Goal: Information Seeking & Learning: Learn about a topic

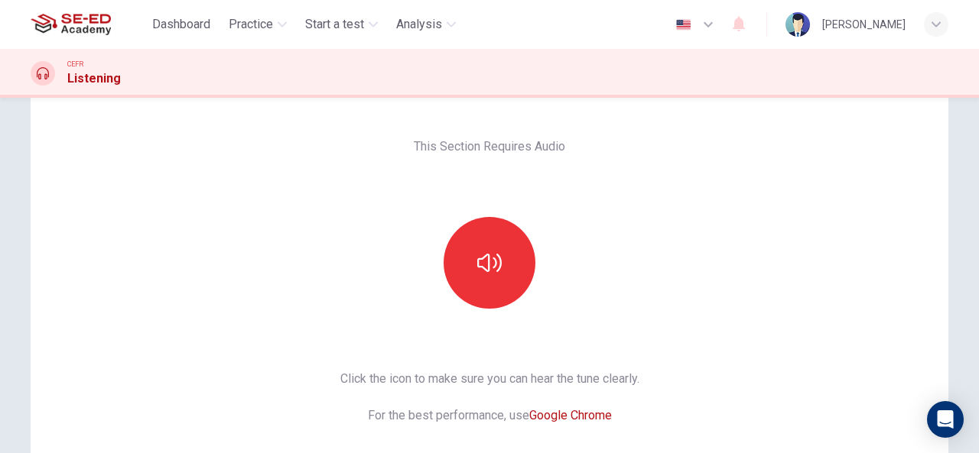
scroll to position [12, 0]
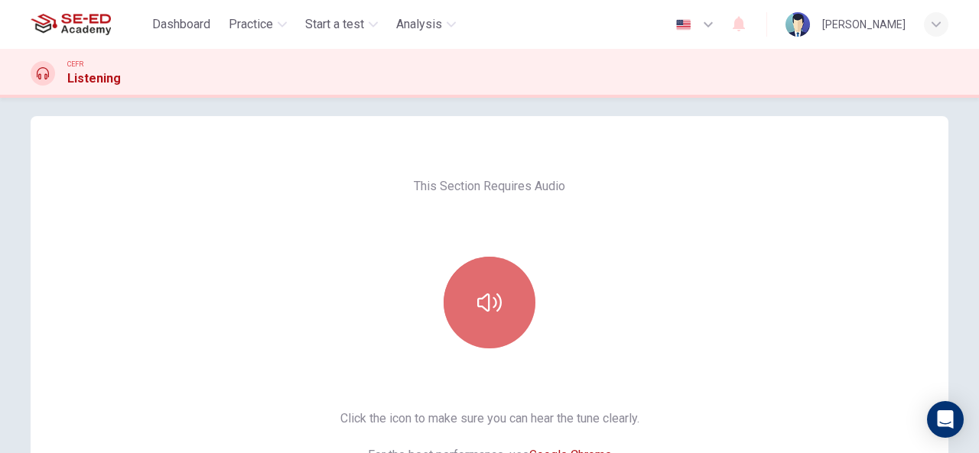
click at [477, 297] on icon "button" at bounding box center [489, 303] width 24 height 24
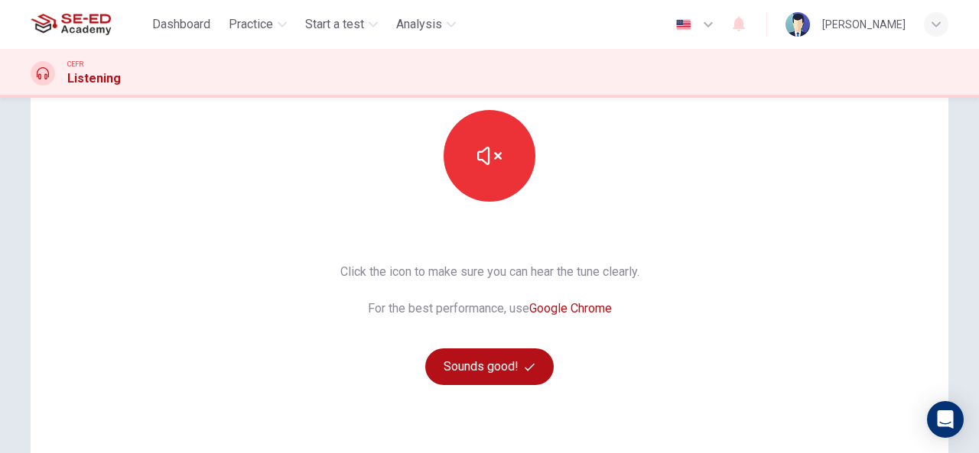
scroll to position [165, 0]
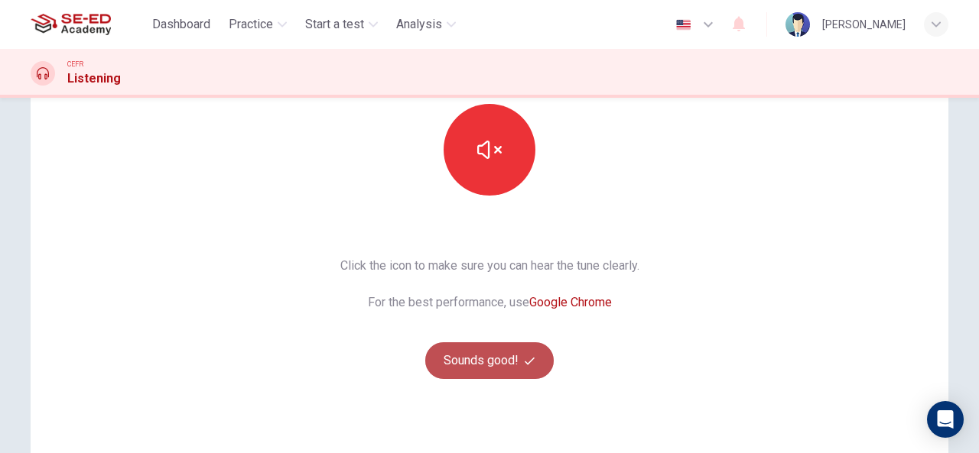
click at [493, 361] on button "Sounds good!" at bounding box center [489, 361] width 128 height 37
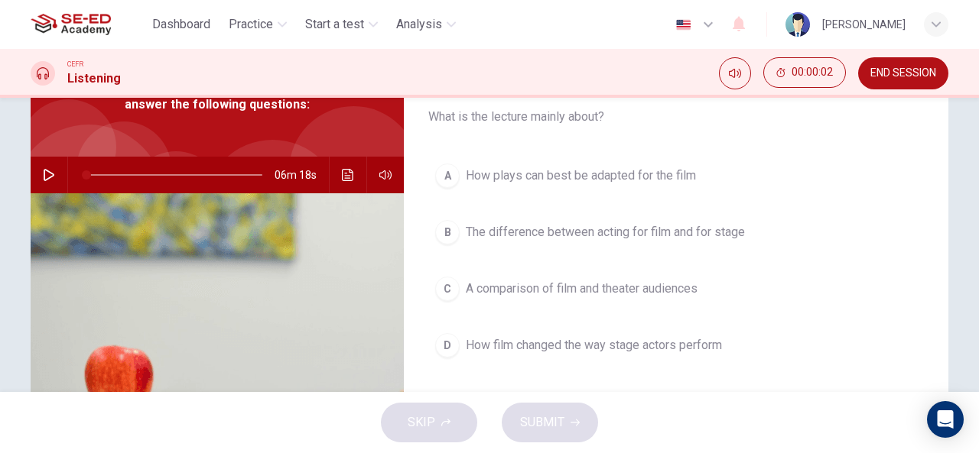
scroll to position [93, 0]
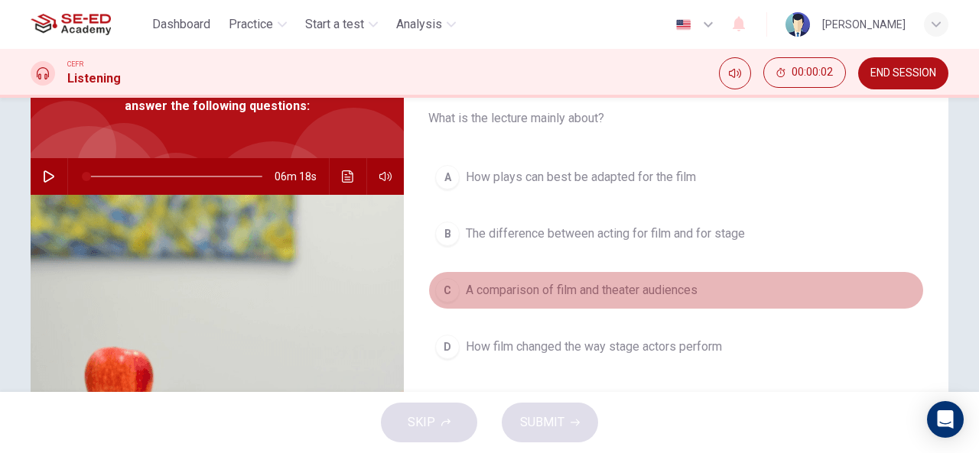
click at [821, 290] on button "C A comparison of film and theater audiences" at bounding box center [675, 290] width 495 height 38
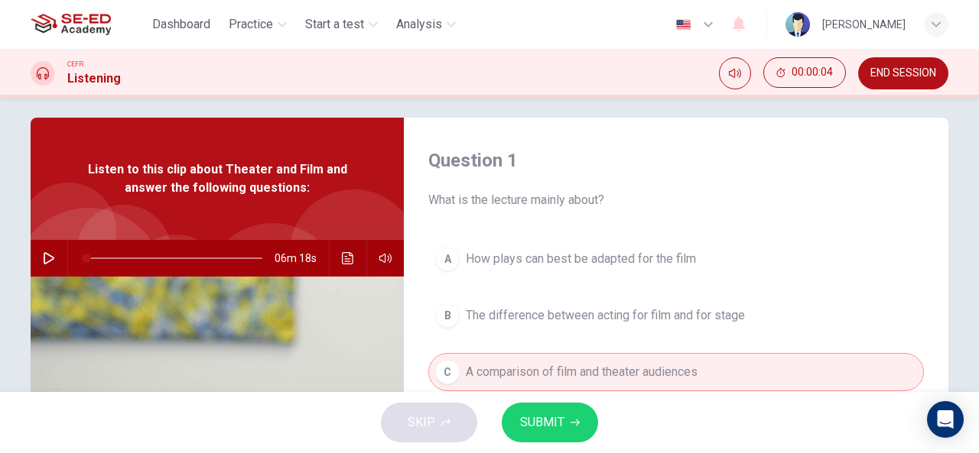
scroll to position [0, 0]
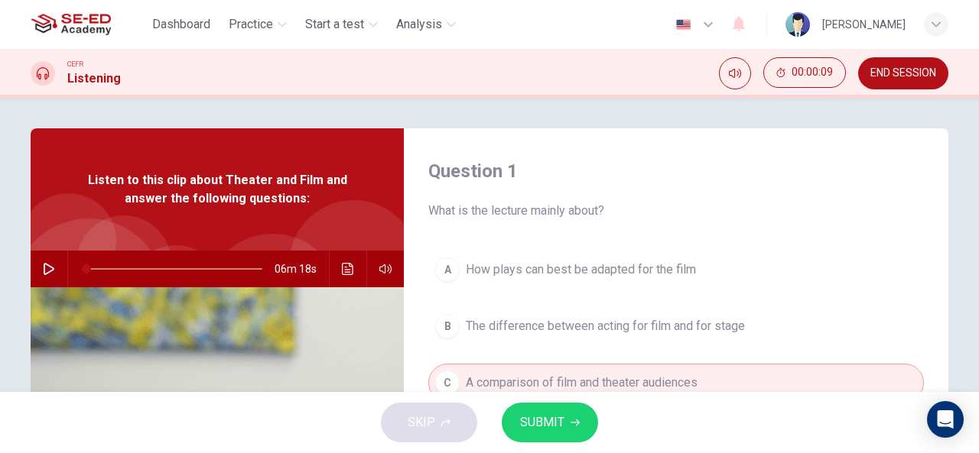
click at [37, 264] on button "button" at bounding box center [49, 269] width 24 height 37
type input "0"
click at [44, 262] on button "button" at bounding box center [49, 269] width 24 height 37
click at [84, 268] on span at bounding box center [87, 269] width 9 height 9
click at [47, 273] on icon "button" at bounding box center [49, 269] width 12 height 12
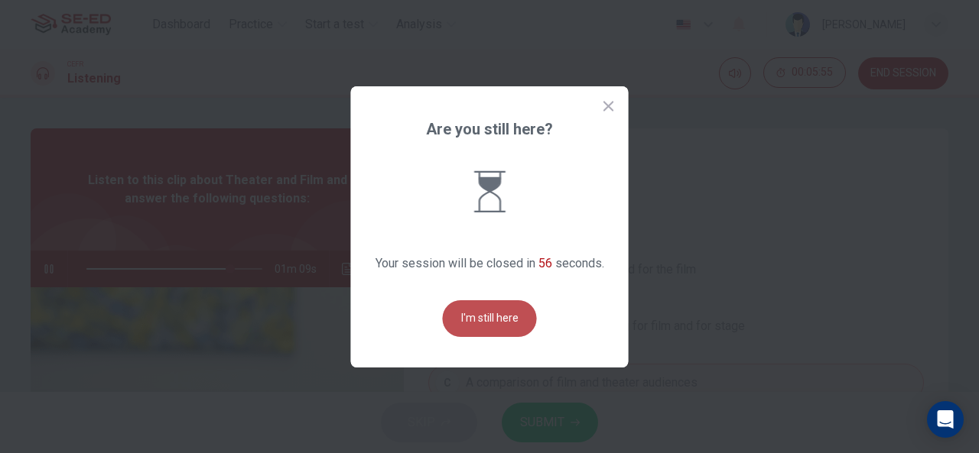
click at [456, 328] on button "I'm still here" at bounding box center [490, 318] width 94 height 37
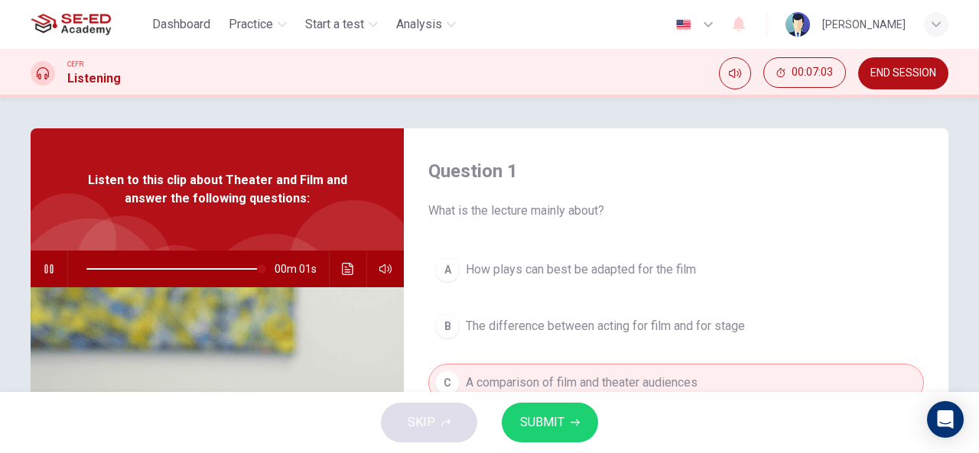
type input "0"
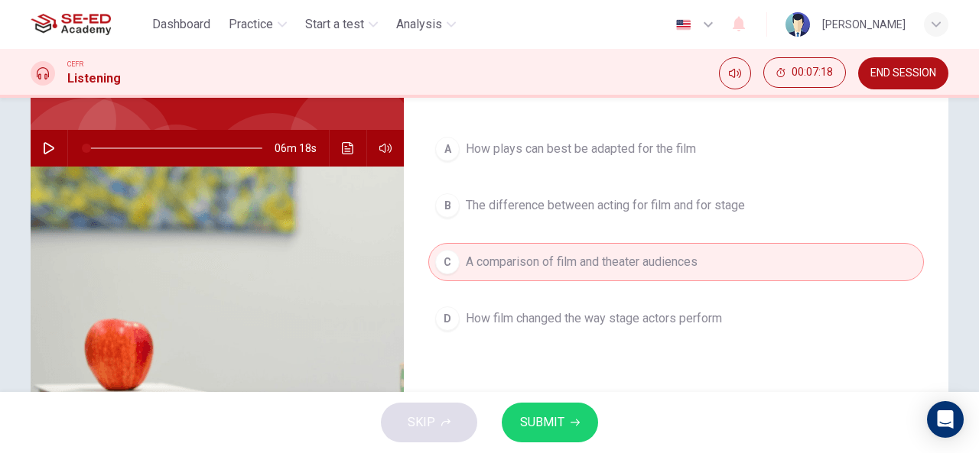
scroll to position [124, 0]
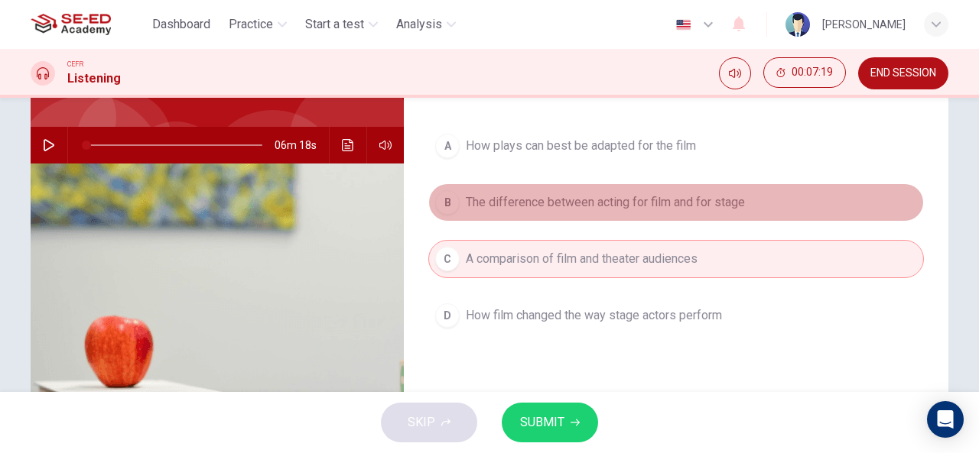
click at [607, 203] on span "The difference between acting for film and for stage" at bounding box center [605, 202] width 279 height 18
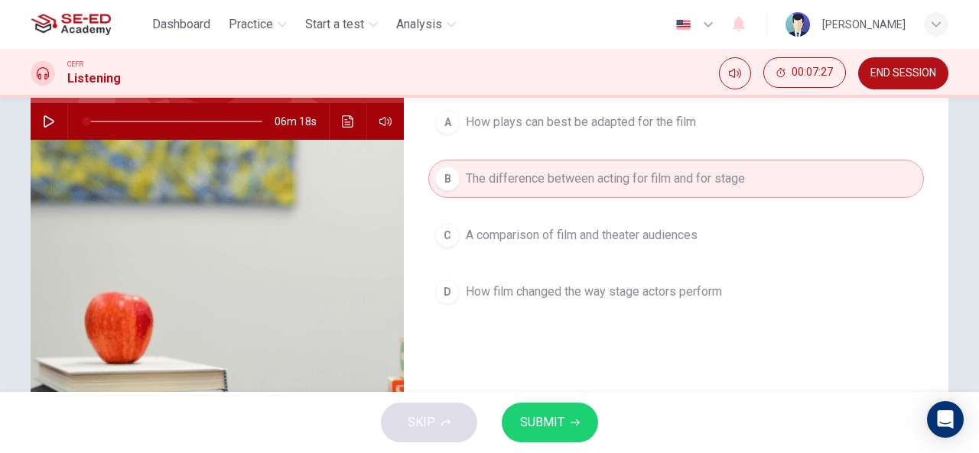
scroll to position [148, 0]
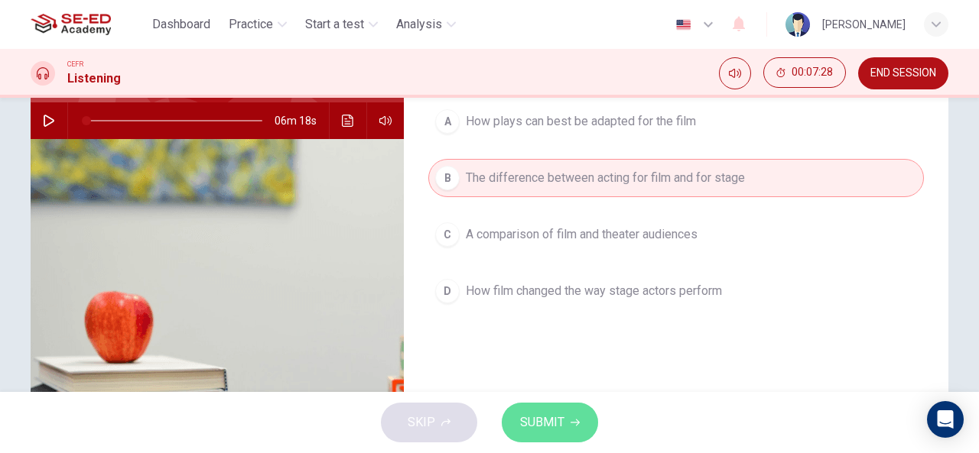
click at [546, 427] on span "SUBMIT" at bounding box center [542, 422] width 44 height 21
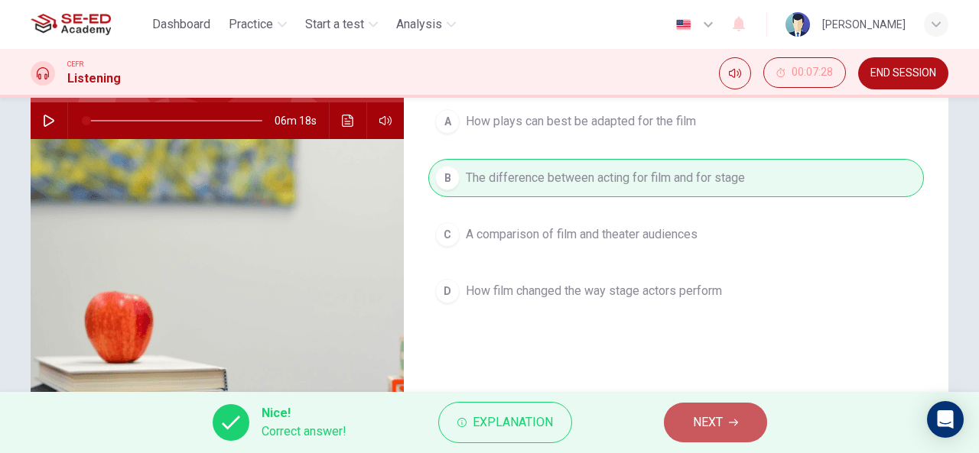
click at [707, 428] on span "NEXT" at bounding box center [708, 422] width 30 height 21
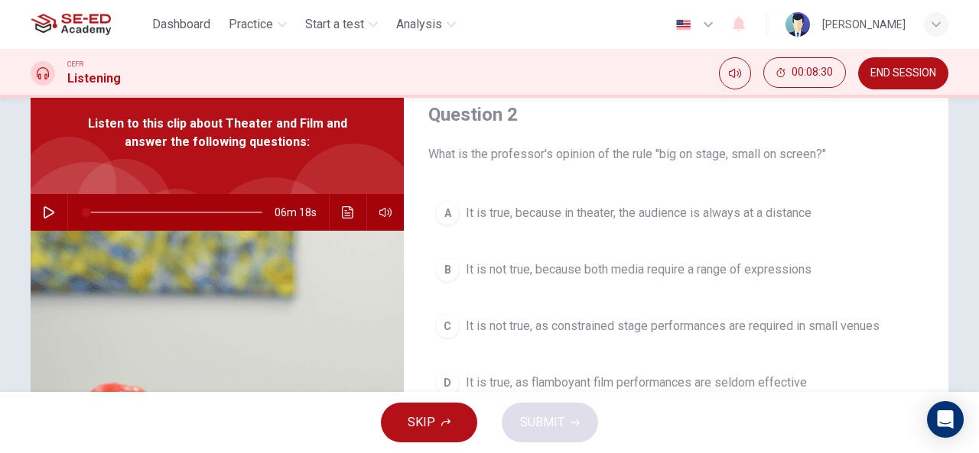
scroll to position [57, 0]
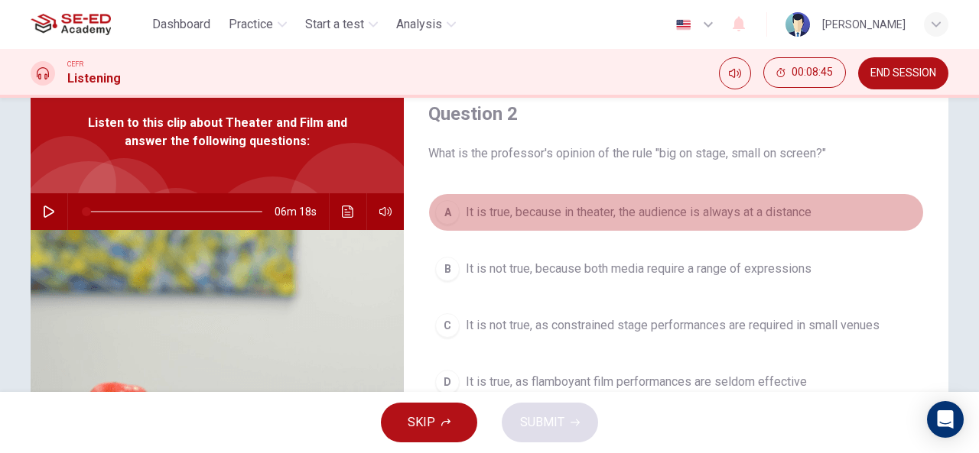
click at [668, 221] on span "It is true, because in theater, the audience is always at a distance" at bounding box center [639, 212] width 346 height 18
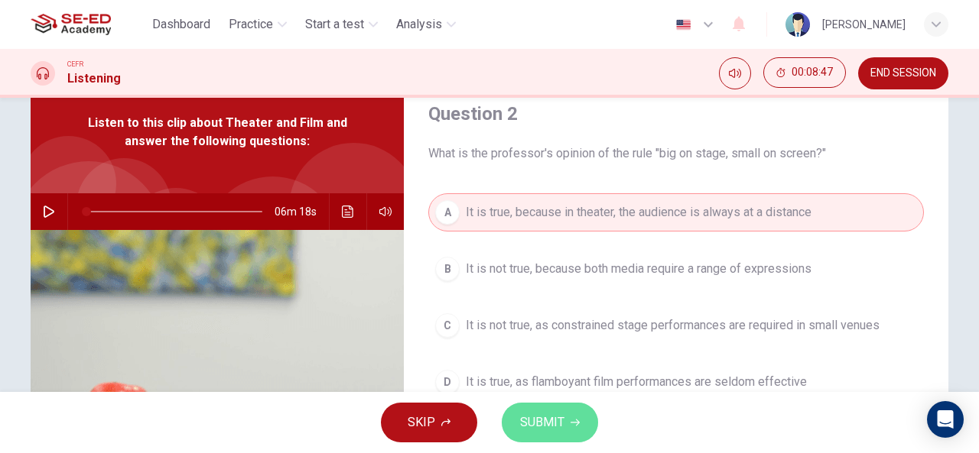
click at [562, 420] on span "SUBMIT" at bounding box center [542, 422] width 44 height 21
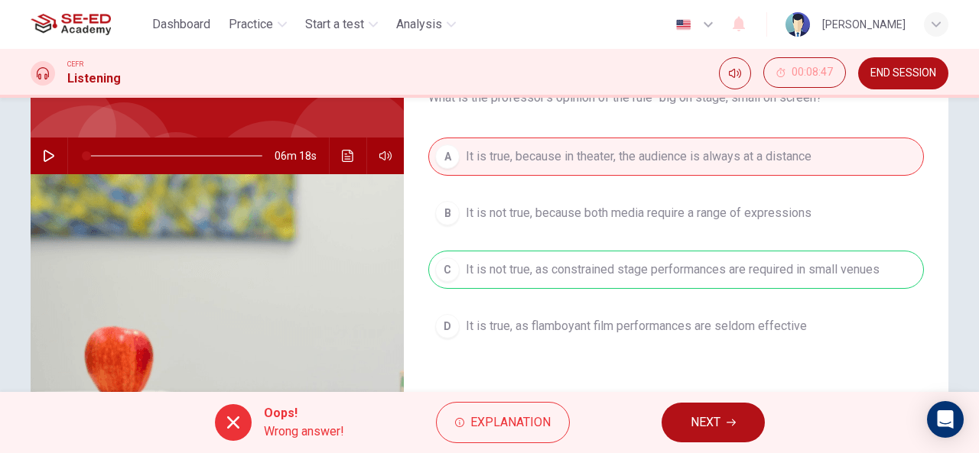
scroll to position [114, 0]
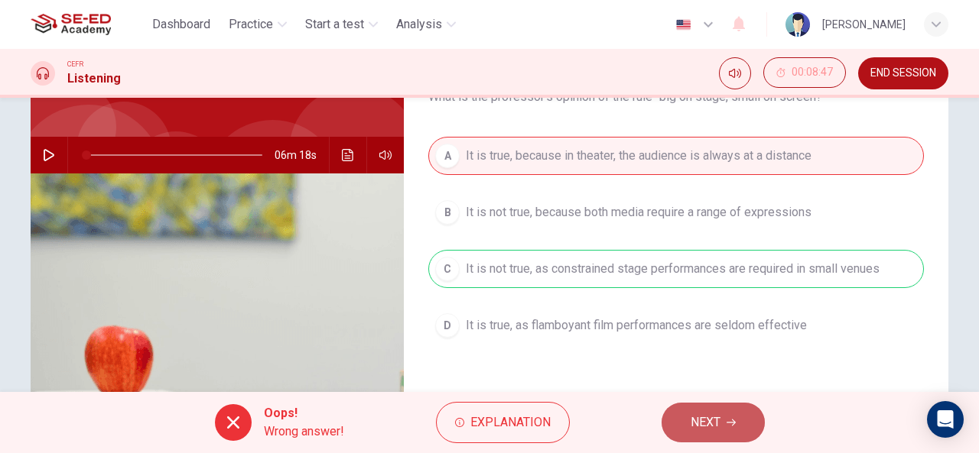
click at [714, 432] on span "NEXT" at bounding box center [705, 422] width 30 height 21
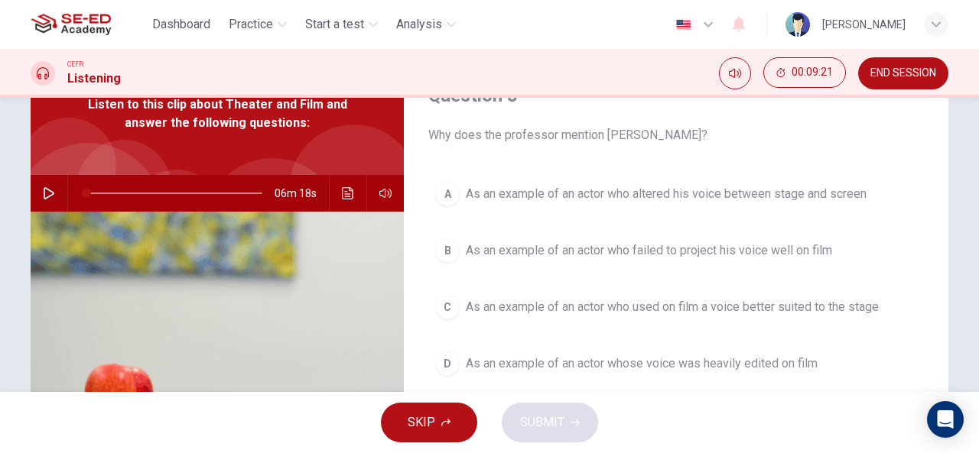
scroll to position [75, 0]
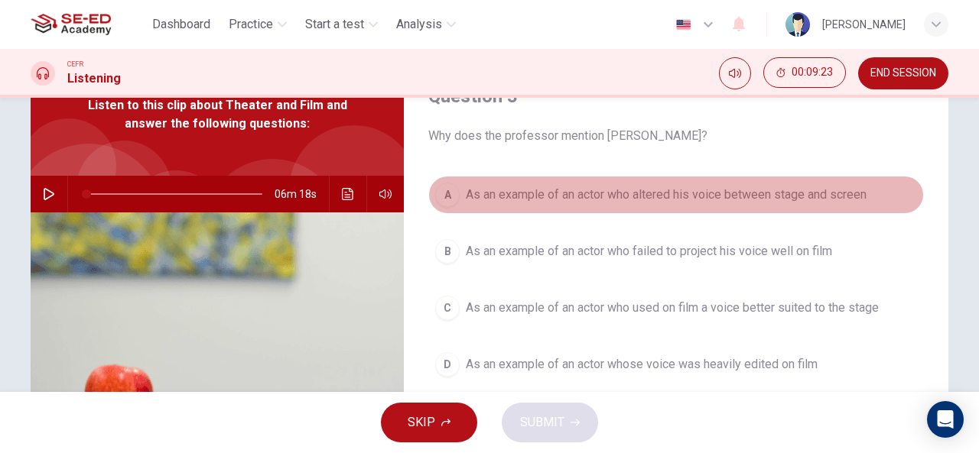
click at [739, 196] on span "As an example of an actor who altered his voice between stage and screen" at bounding box center [666, 195] width 401 height 18
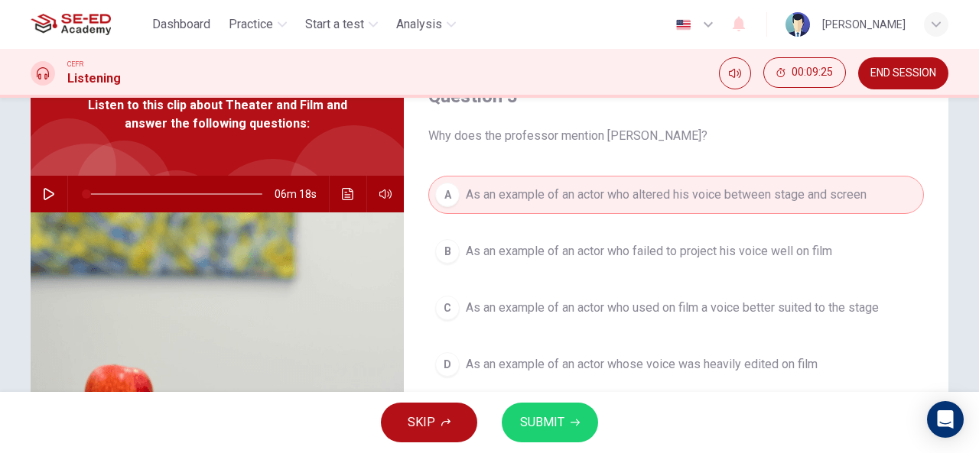
click at [554, 430] on span "SUBMIT" at bounding box center [542, 422] width 44 height 21
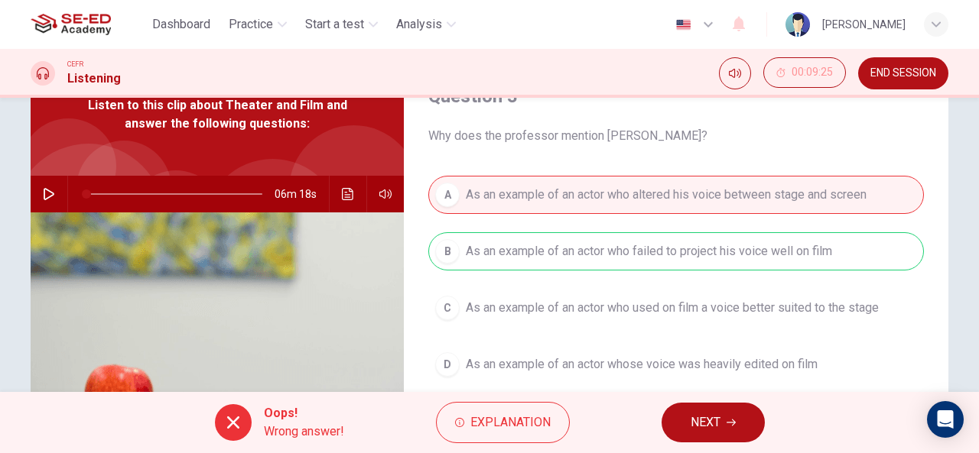
click at [703, 418] on span "NEXT" at bounding box center [705, 422] width 30 height 21
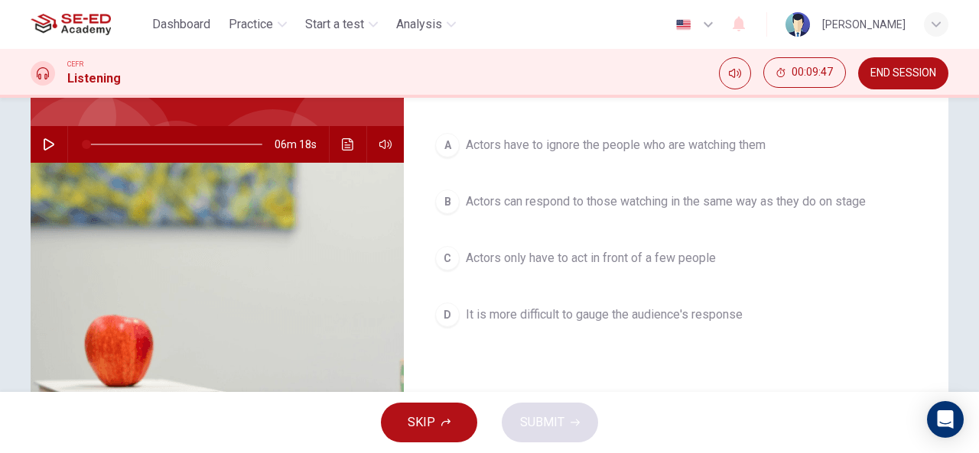
scroll to position [135, 0]
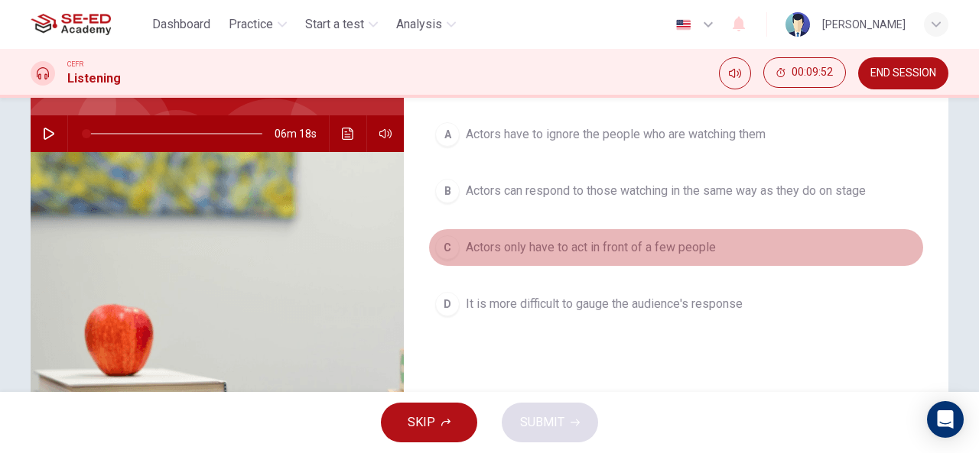
click at [639, 252] on span "Actors only have to act in front of a few people" at bounding box center [591, 248] width 250 height 18
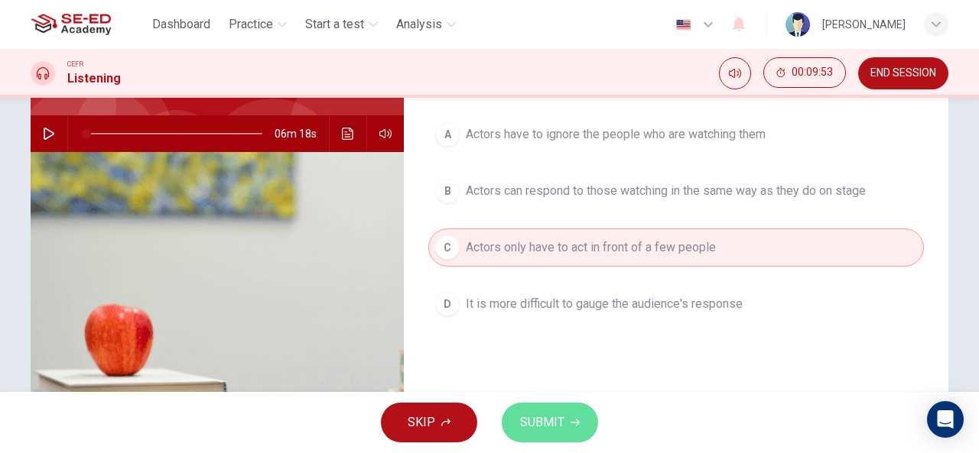
click at [545, 437] on button "SUBMIT" at bounding box center [550, 423] width 96 height 40
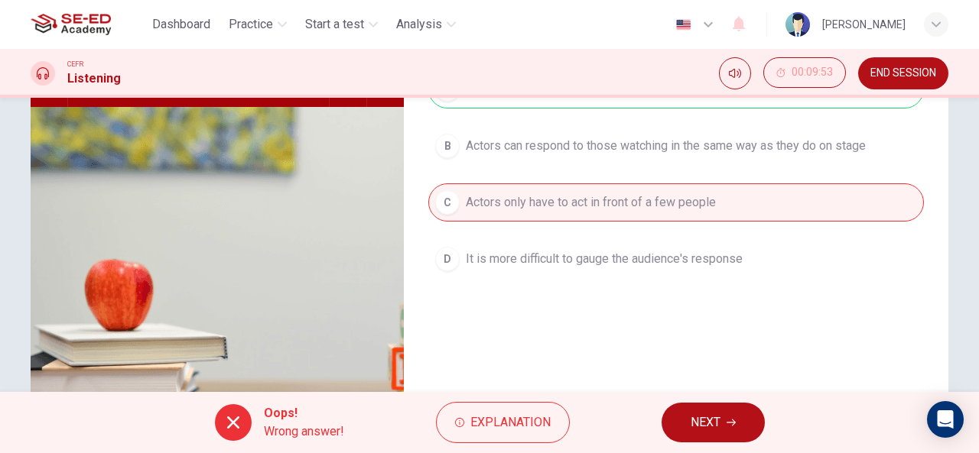
scroll to position [186, 0]
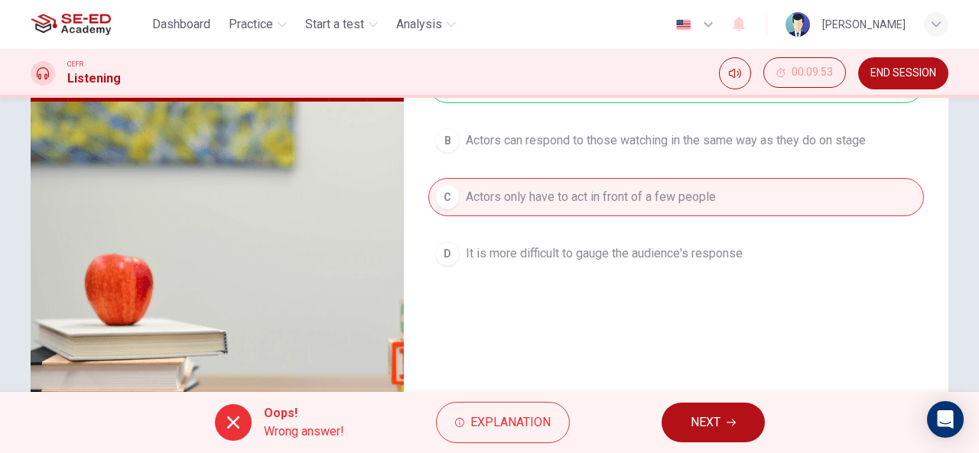
click at [714, 423] on span "NEXT" at bounding box center [705, 422] width 30 height 21
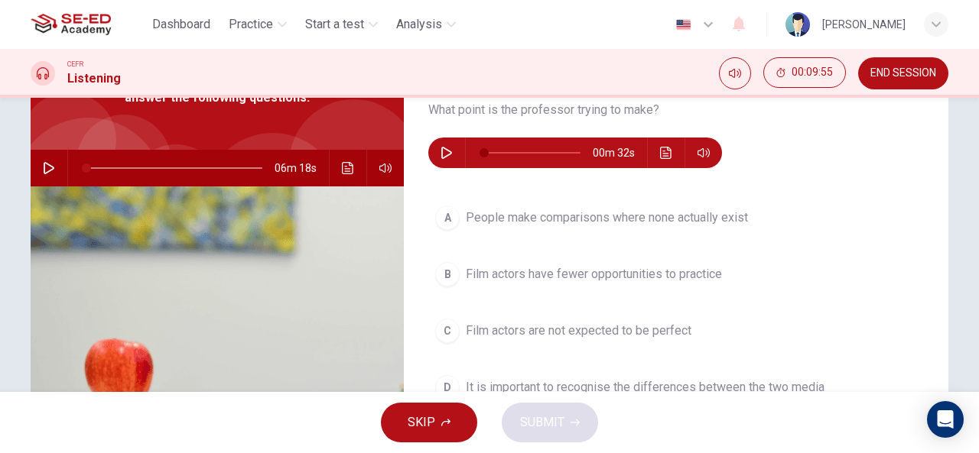
scroll to position [50, 0]
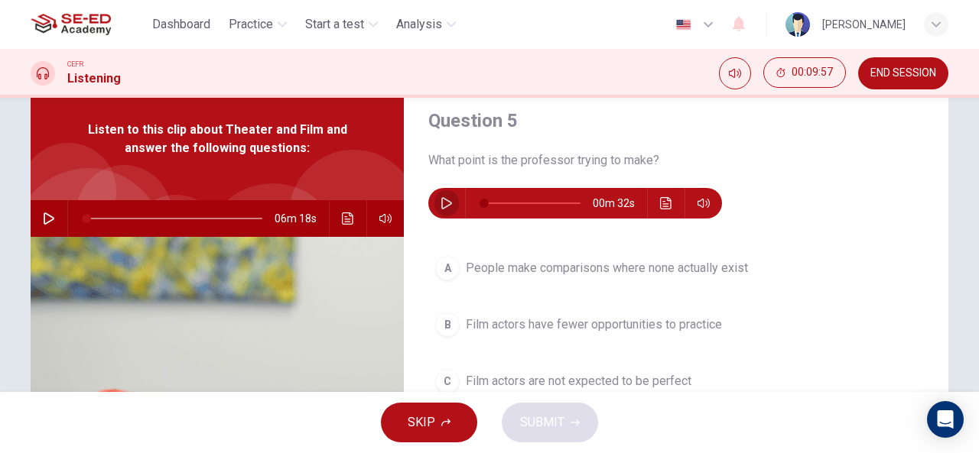
click at [441, 209] on icon "button" at bounding box center [446, 203] width 11 height 12
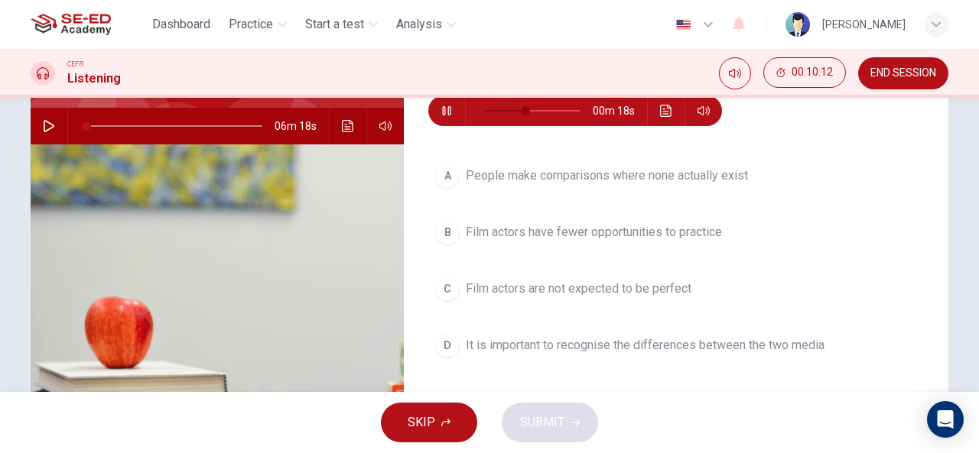
scroll to position [144, 0]
type input "0"
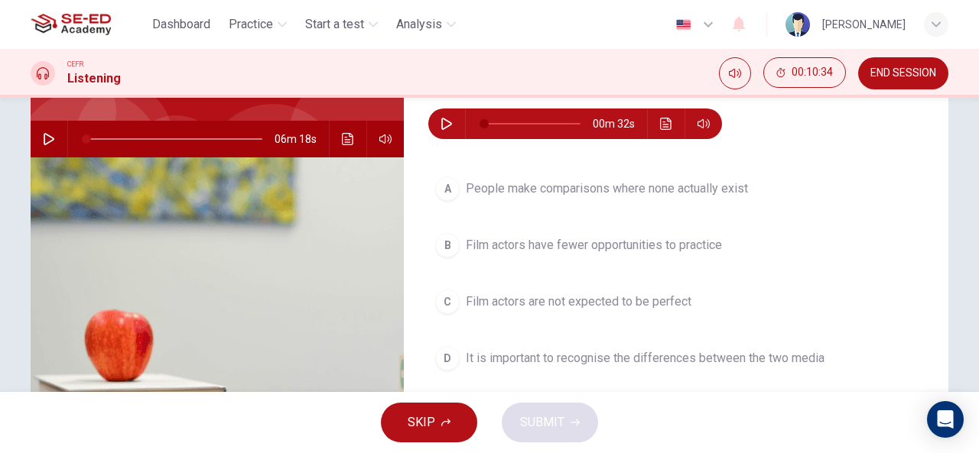
scroll to position [142, 0]
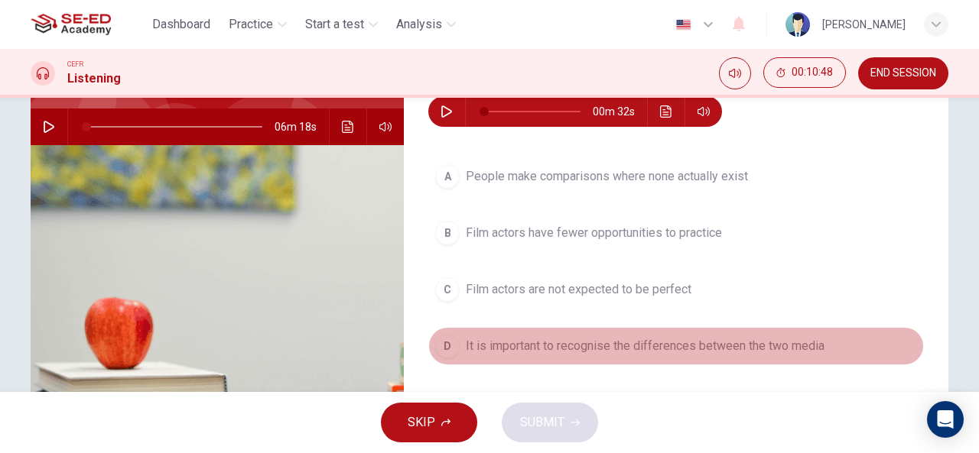
click at [652, 346] on span "It is important to recognise the differences between the two media" at bounding box center [645, 346] width 359 height 18
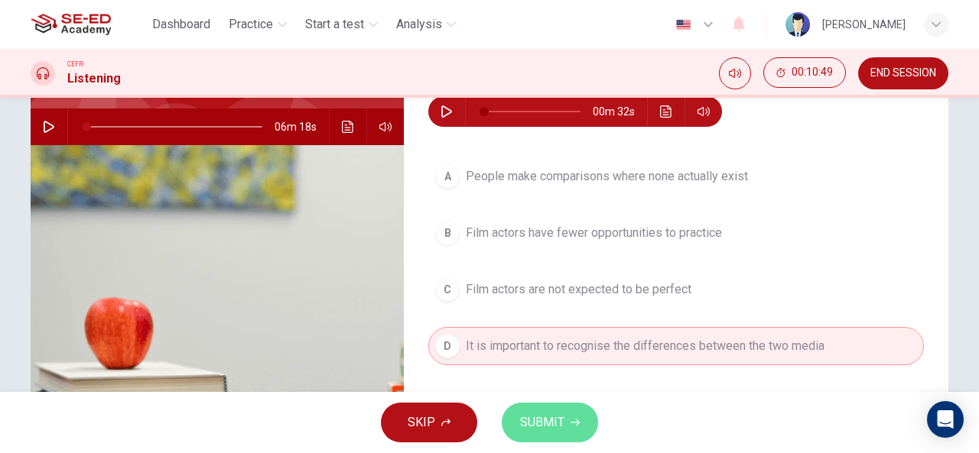
click at [570, 422] on icon "button" at bounding box center [574, 422] width 9 height 9
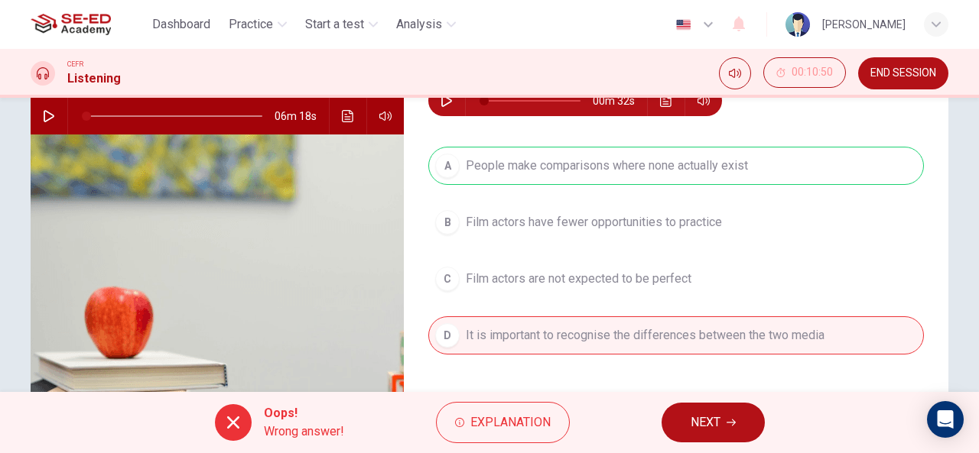
scroll to position [144, 0]
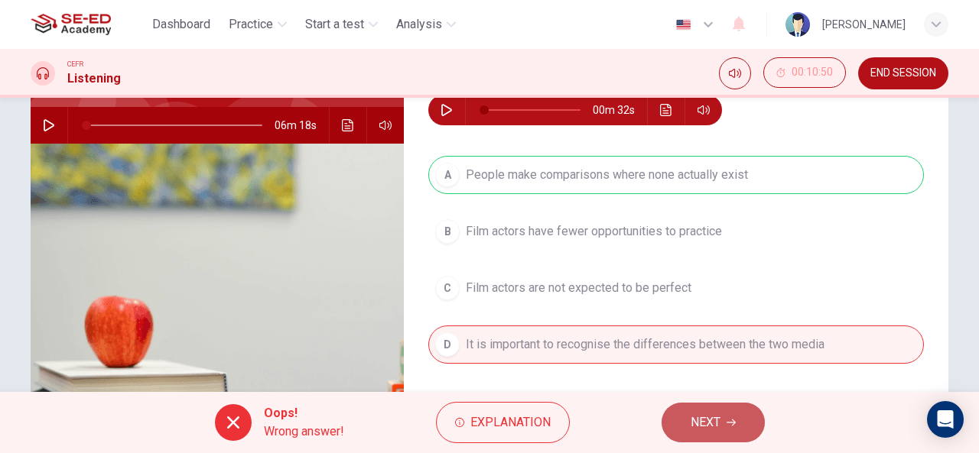
click at [718, 414] on span "NEXT" at bounding box center [705, 422] width 30 height 21
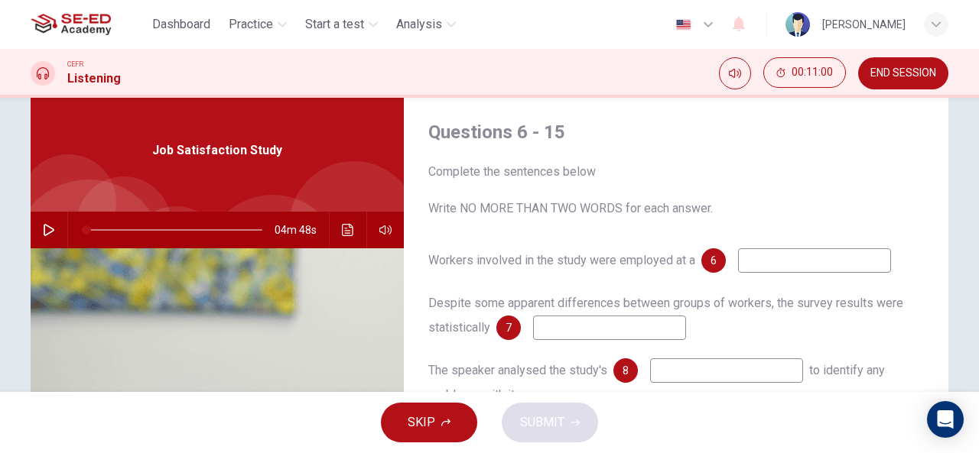
scroll to position [38, 0]
click at [37, 231] on button "button" at bounding box center [49, 231] width 24 height 37
type input "60"
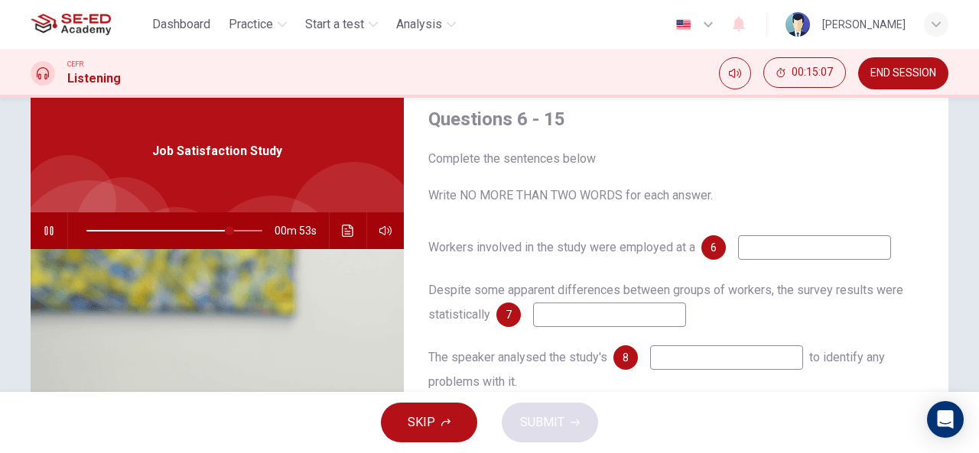
scroll to position [13, 0]
click at [755, 244] on input at bounding box center [814, 248] width 153 height 24
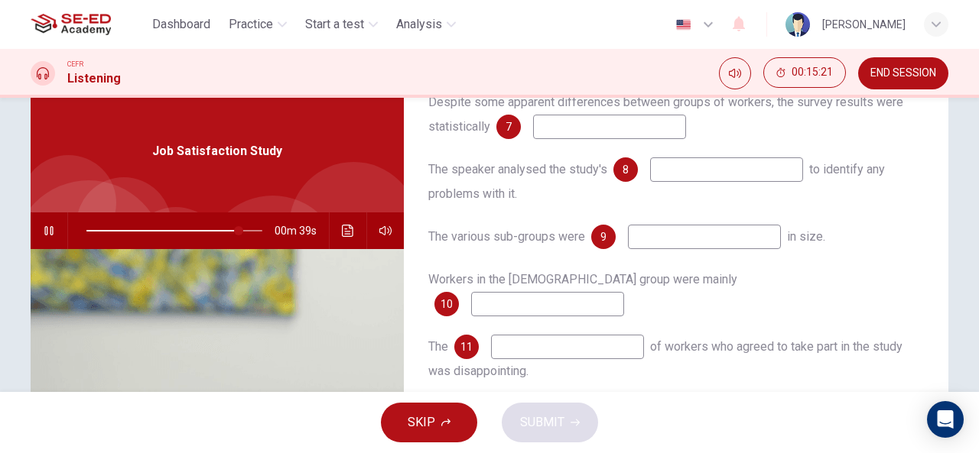
scroll to position [217, 0]
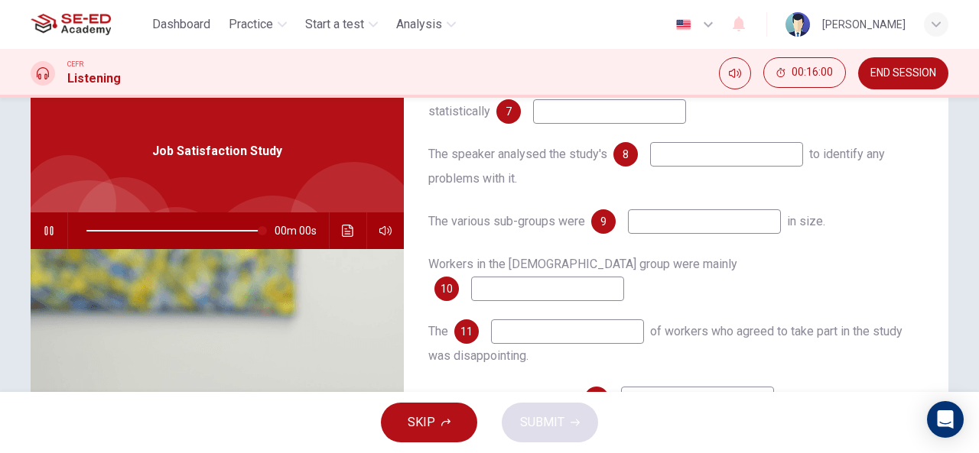
type input "0"
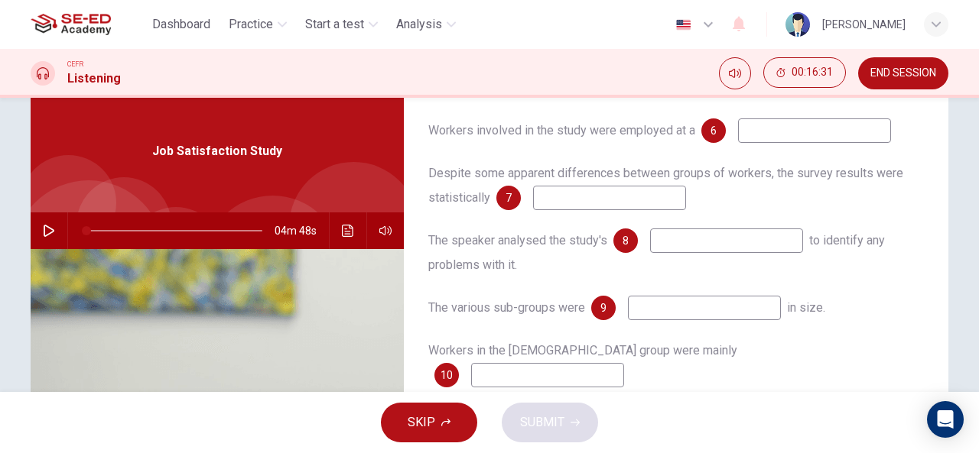
scroll to position [132, 0]
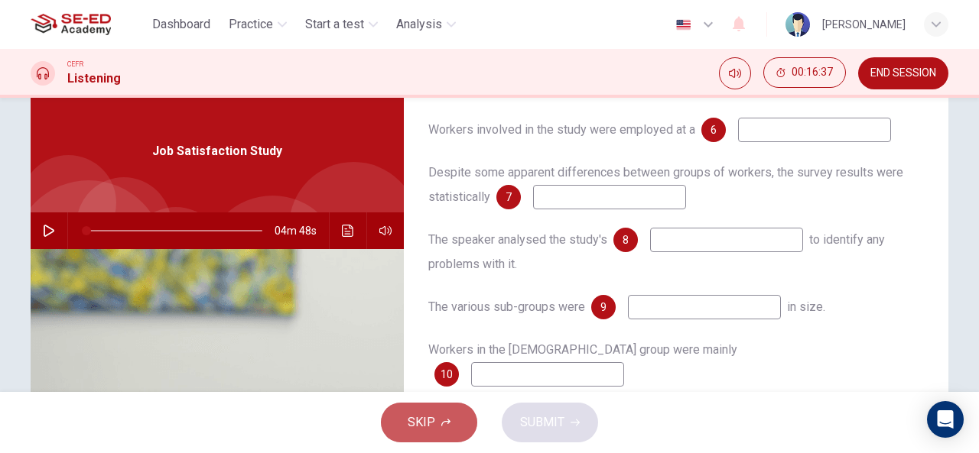
click at [427, 418] on span "SKIP" at bounding box center [422, 422] width 28 height 21
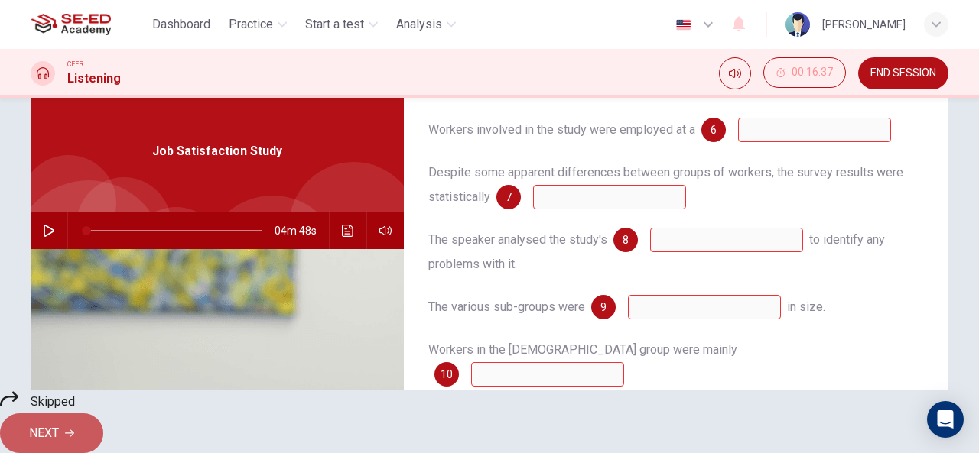
click at [59, 423] on span "NEXT" at bounding box center [44, 433] width 30 height 21
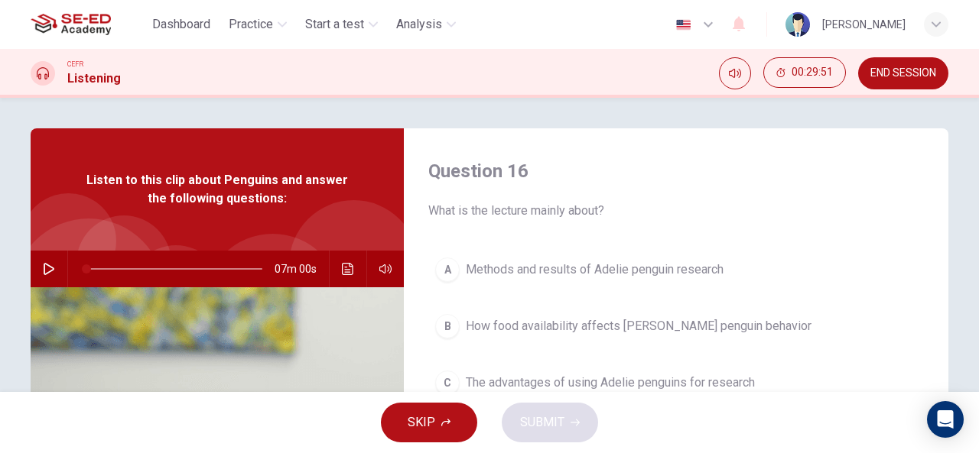
scroll to position [2, 0]
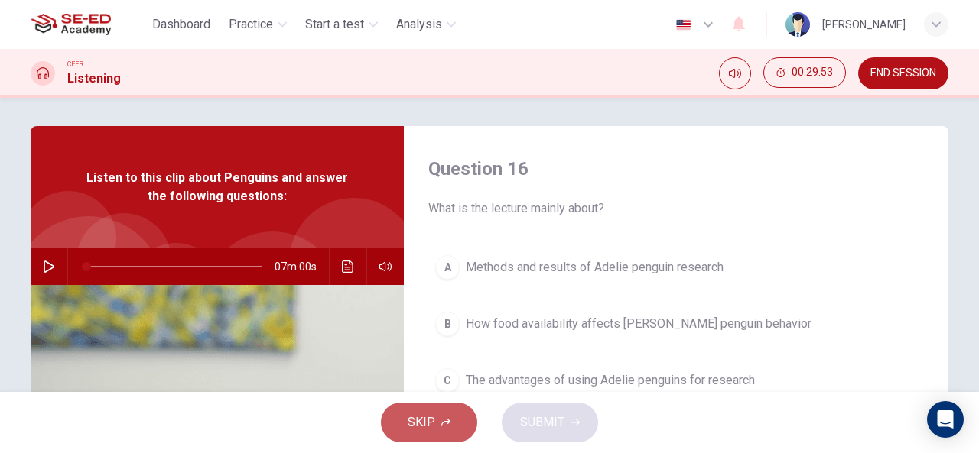
click at [439, 412] on button "SKIP" at bounding box center [429, 423] width 96 height 40
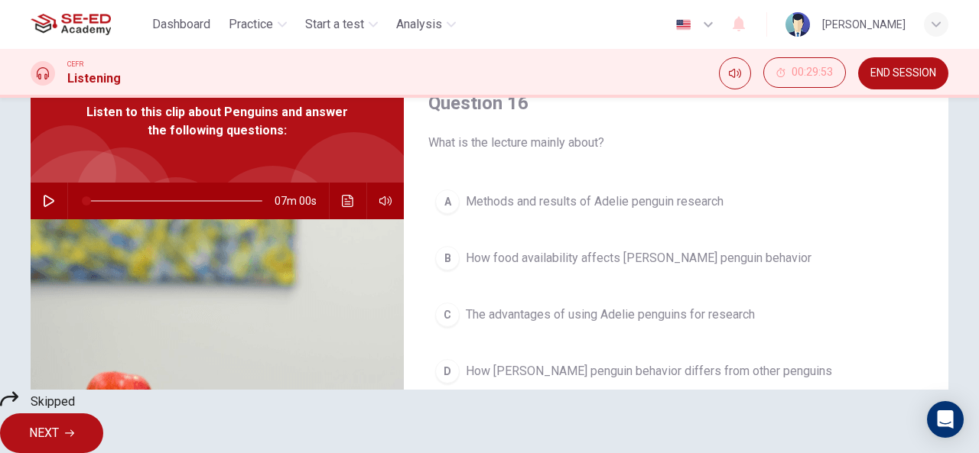
scroll to position [28, 0]
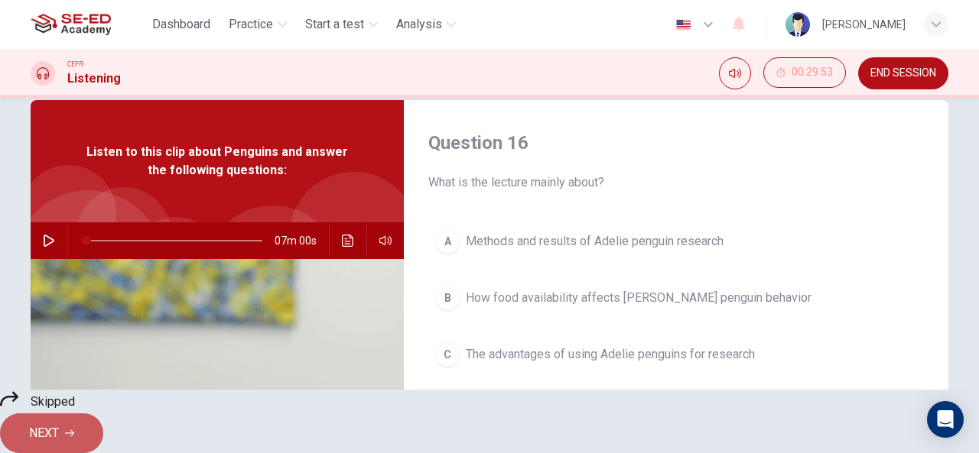
click at [59, 426] on span "NEXT" at bounding box center [44, 433] width 30 height 21
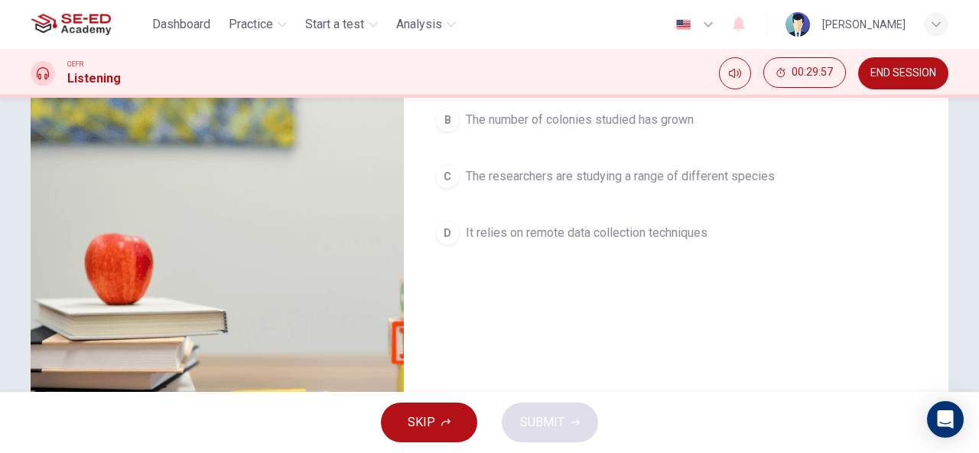
scroll to position [0, 0]
